Goal: Task Accomplishment & Management: Manage account settings

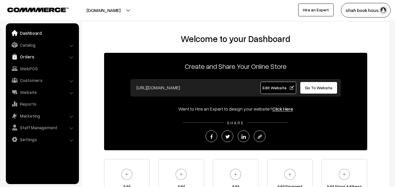
click at [35, 57] on link "Orders" at bounding box center [42, 56] width 70 height 11
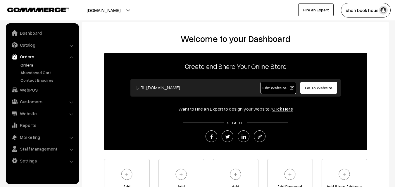
click at [32, 66] on link "Orders" at bounding box center [48, 65] width 58 height 6
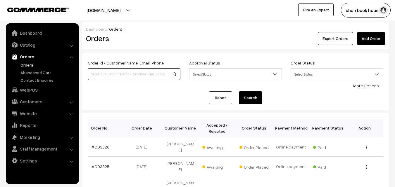
click at [140, 76] on input at bounding box center [134, 74] width 93 height 12
paste input "[PERSON_NAME]"
type input "[PERSON_NAME]"
click at [239, 92] on button "Search" at bounding box center [250, 98] width 23 height 13
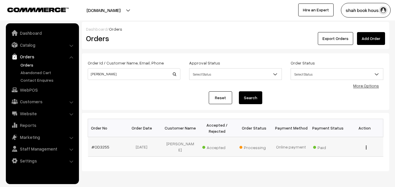
click at [178, 145] on td "[PERSON_NAME]" at bounding box center [180, 147] width 37 height 20
click at [101, 146] on link "#OD3255" at bounding box center [101, 147] width 18 height 5
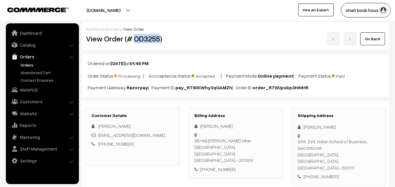
drag, startPoint x: 160, startPoint y: 38, endPoint x: 135, endPoint y: 38, distance: 25.4
click at [135, 38] on h2 "View Order (# OD3255)" at bounding box center [133, 38] width 94 height 9
copy h2 "OD3255"
click at [175, 37] on h2 "View Order (# OD3255)" at bounding box center [133, 38] width 94 height 9
drag, startPoint x: 334, startPoint y: 126, endPoint x: 301, endPoint y: 124, distance: 33.1
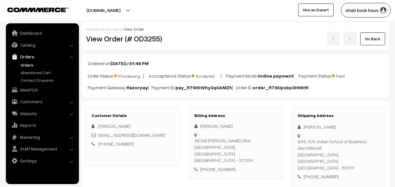
click at [301, 124] on div "Pranjay Tewari" at bounding box center [339, 127] width 82 height 7
copy div "Pranjay Tewari"
click at [28, 65] on link "Orders" at bounding box center [48, 65] width 58 height 6
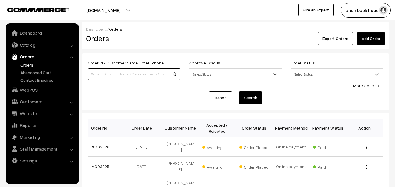
click at [122, 75] on input at bounding box center [134, 74] width 93 height 12
paste input "[PERSON_NAME]"
type input "[PERSON_NAME]"
click at [239, 92] on button "Search" at bounding box center [250, 98] width 23 height 13
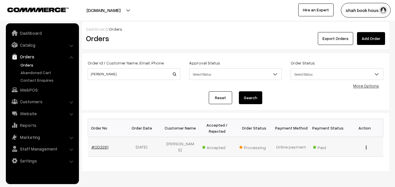
click at [103, 145] on link "#OD3261" at bounding box center [100, 147] width 17 height 5
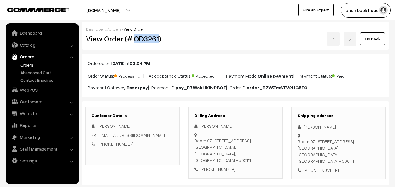
drag, startPoint x: 159, startPoint y: 39, endPoint x: 135, endPoint y: 39, distance: 23.7
click at [135, 39] on h2 "View Order (# OD3261)" at bounding box center [133, 38] width 94 height 9
copy h2 "OD3261"
click at [180, 42] on div "View Order (# OD3261)" at bounding box center [133, 38] width 103 height 13
drag, startPoint x: 331, startPoint y: 127, endPoint x: 304, endPoint y: 127, distance: 27.5
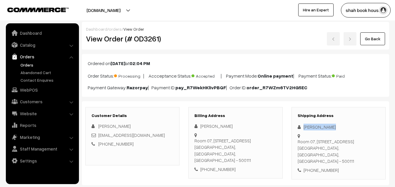
click at [304, 127] on div "Shourya Gupta" at bounding box center [339, 127] width 82 height 7
copy div "Shourya Gupta"
click at [27, 63] on link "Orders" at bounding box center [48, 65] width 58 height 6
